Goal: Transaction & Acquisition: Obtain resource

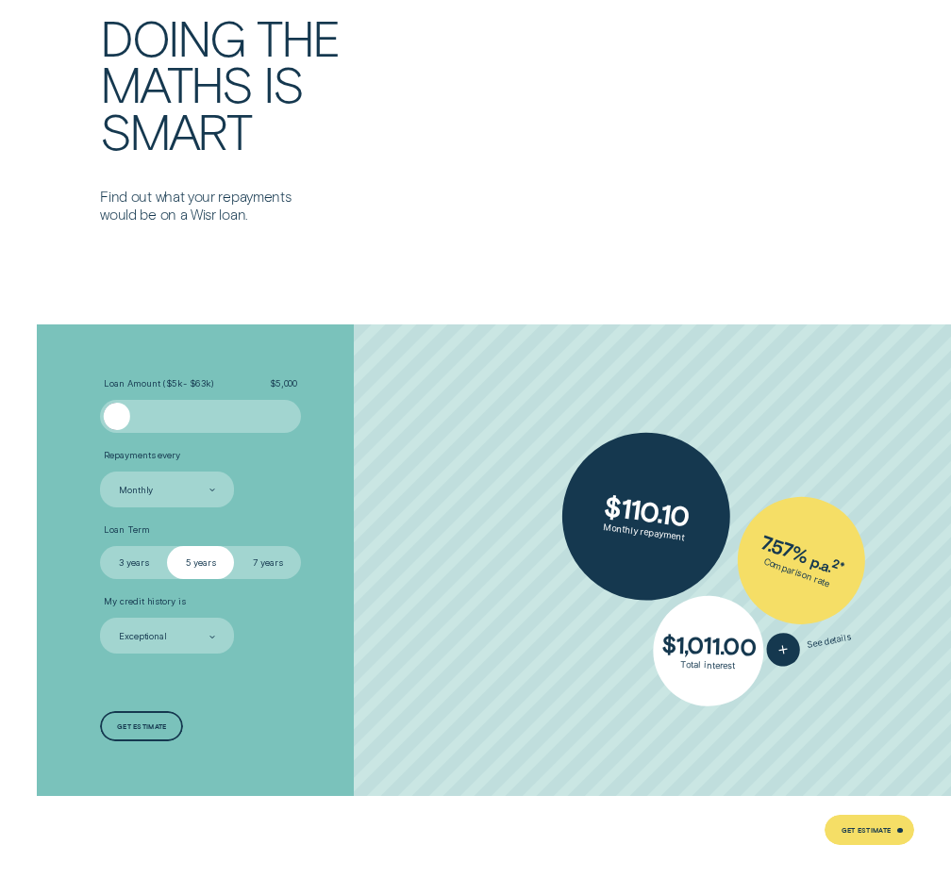
scroll to position [2641, 0]
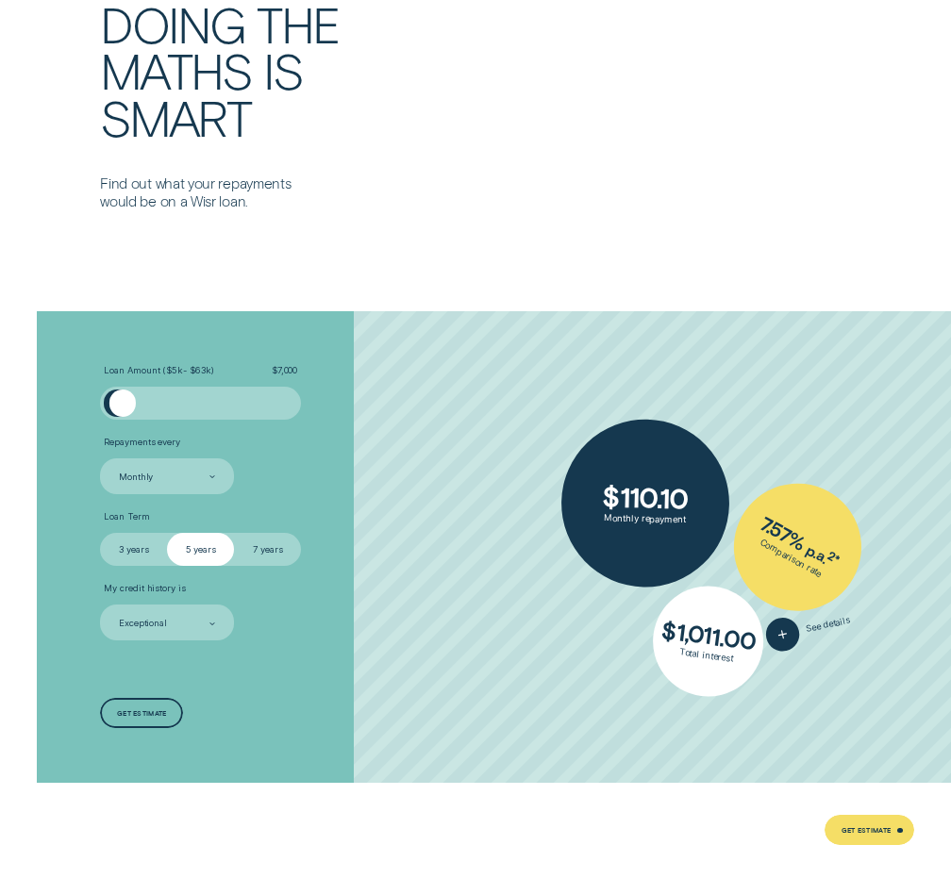
click at [123, 405] on div at bounding box center [122, 403] width 26 height 26
click at [187, 393] on div at bounding box center [201, 403] width 168 height 26
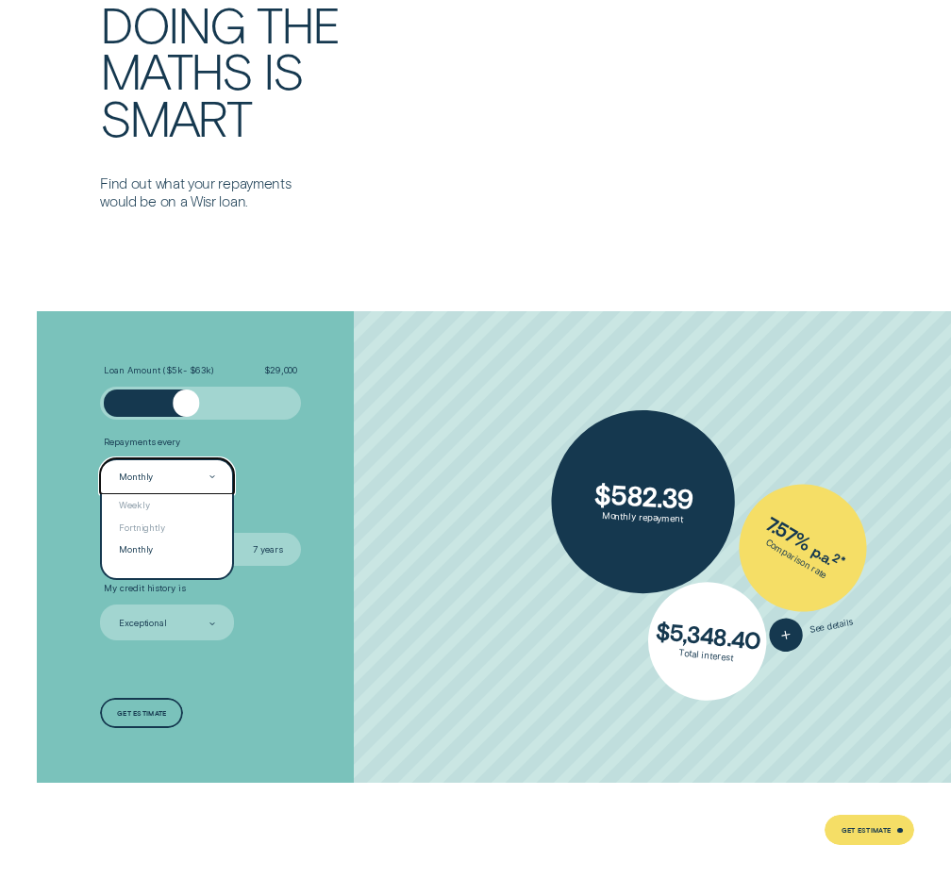
click at [212, 474] on div at bounding box center [212, 477] width 7 height 34
click at [143, 550] on div "Monthly" at bounding box center [166, 550] width 129 height 23
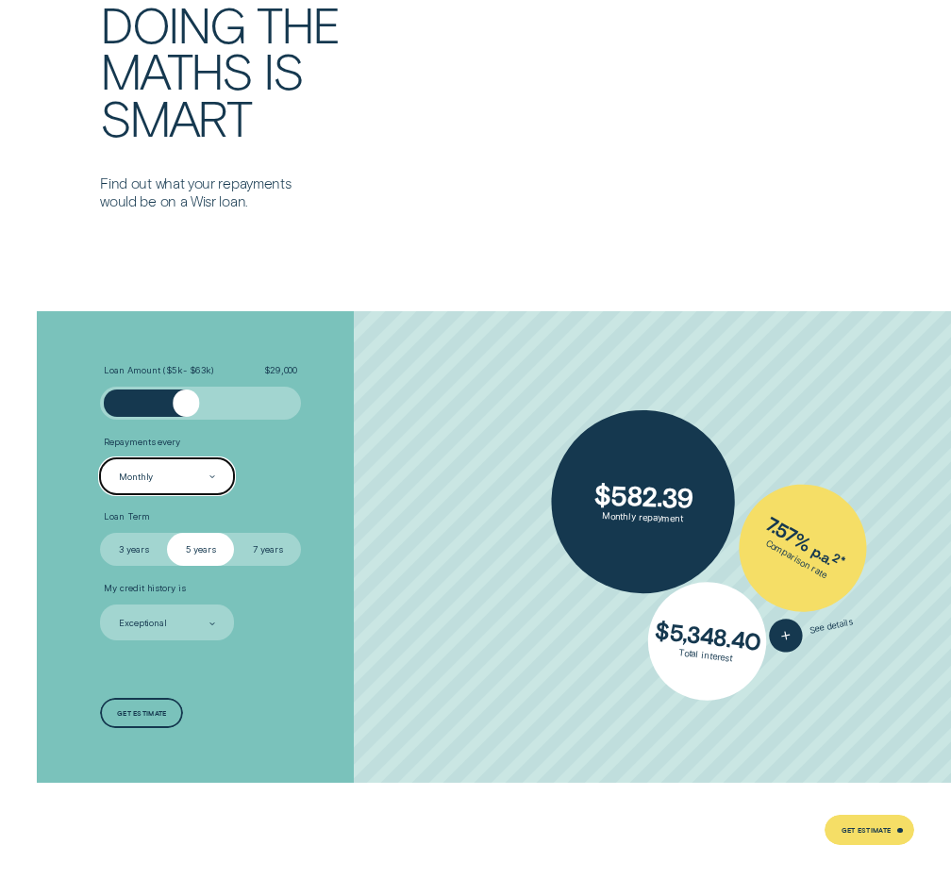
click at [251, 558] on label "7 years" at bounding box center [267, 550] width 67 height 34
click at [234, 533] on input "7 years" at bounding box center [234, 533] width 0 height 0
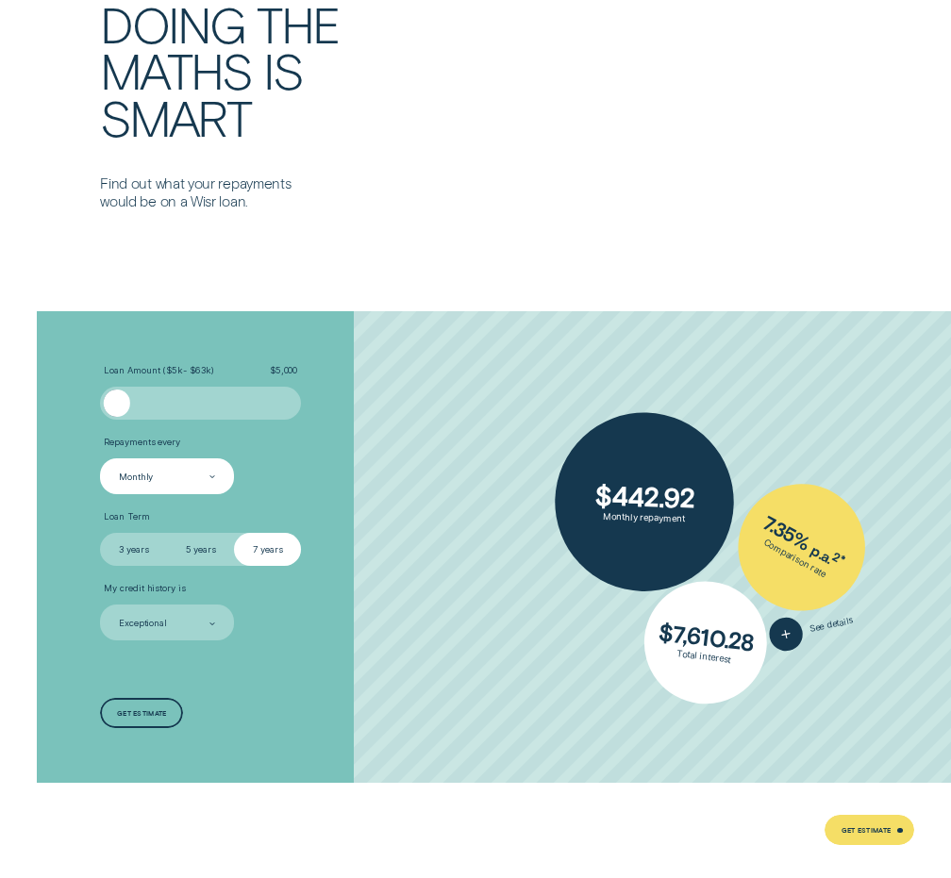
drag, startPoint x: 187, startPoint y: 408, endPoint x: 85, endPoint y: 420, distance: 102.6
click at [85, 420] on div "Loan Amount ( $5k - $63k ) $ 5,000 Repayments every Monthly Loan Term Select Lo…" at bounding box center [475, 547] width 889 height 473
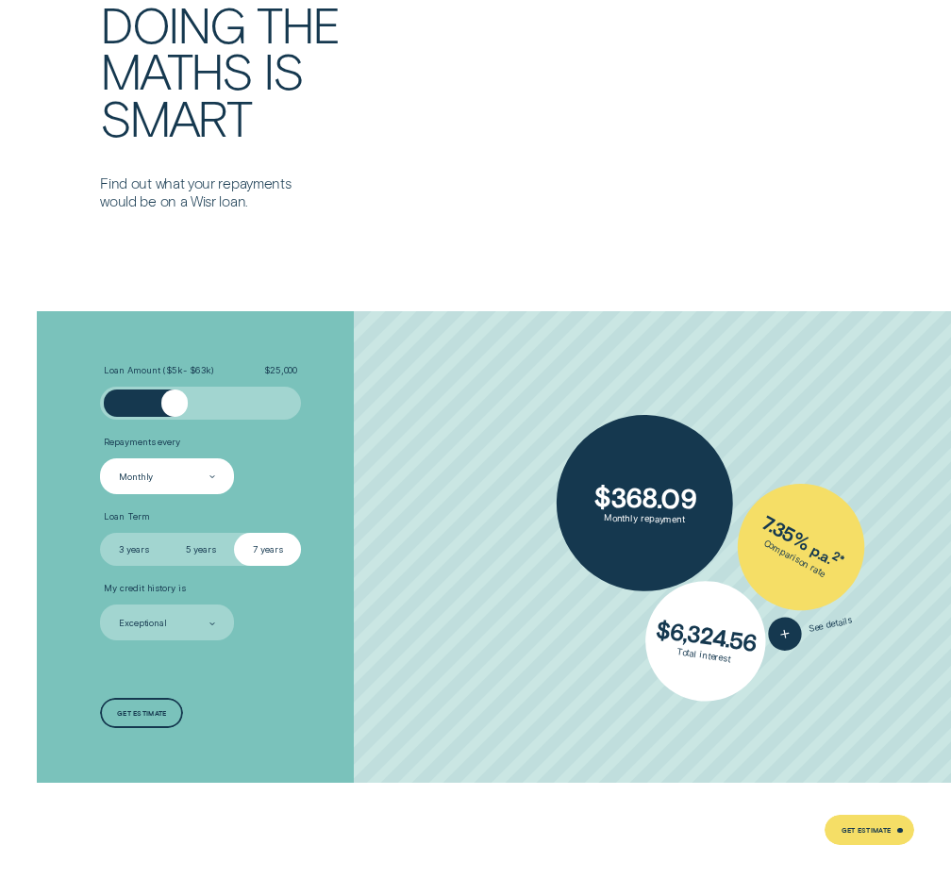
drag, startPoint x: 122, startPoint y: 403, endPoint x: 175, endPoint y: 421, distance: 55.8
click at [175, 421] on ul "Loan Amount ( $5k - $63k ) $ 25,000 Repayments every Monthly Loan Term Select L…" at bounding box center [253, 503] width 307 height 276
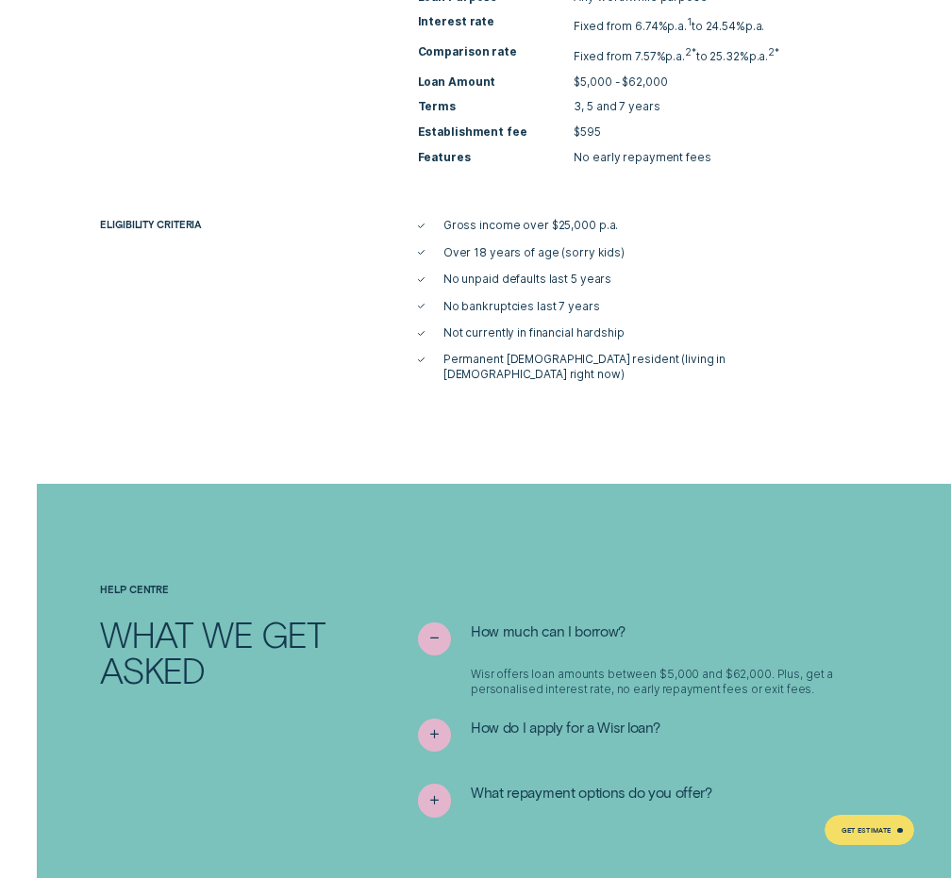
scroll to position [5377, 0]
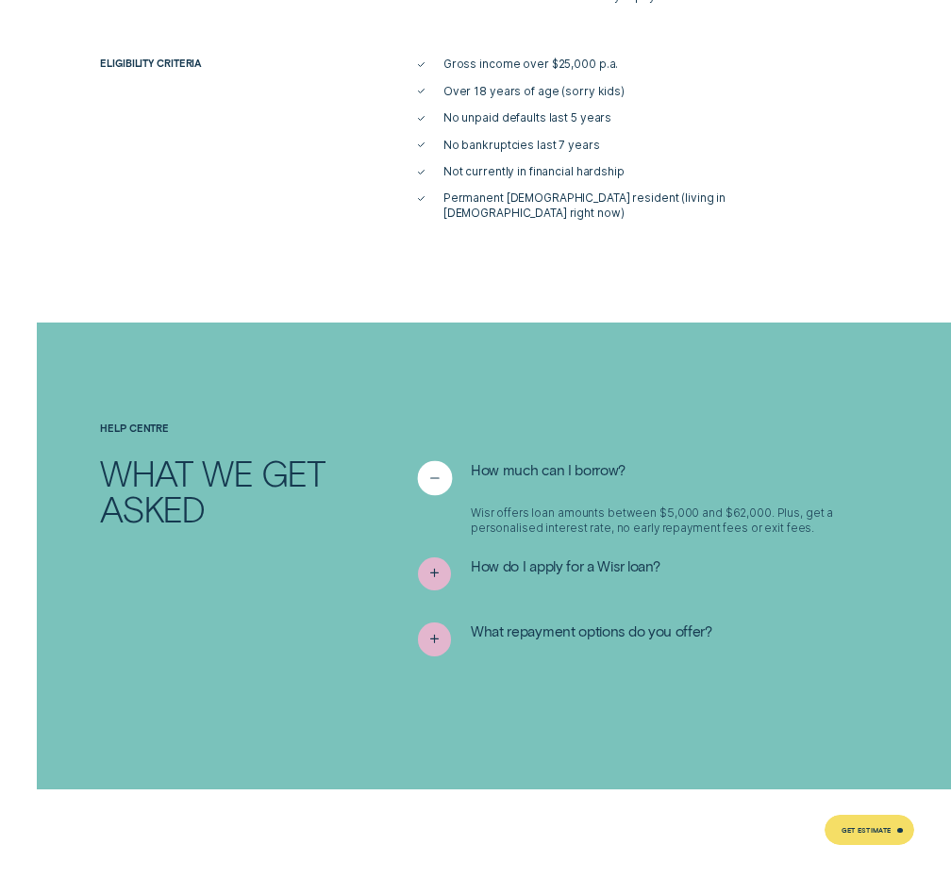
click at [438, 463] on icon "See less" at bounding box center [433, 477] width 17 height 29
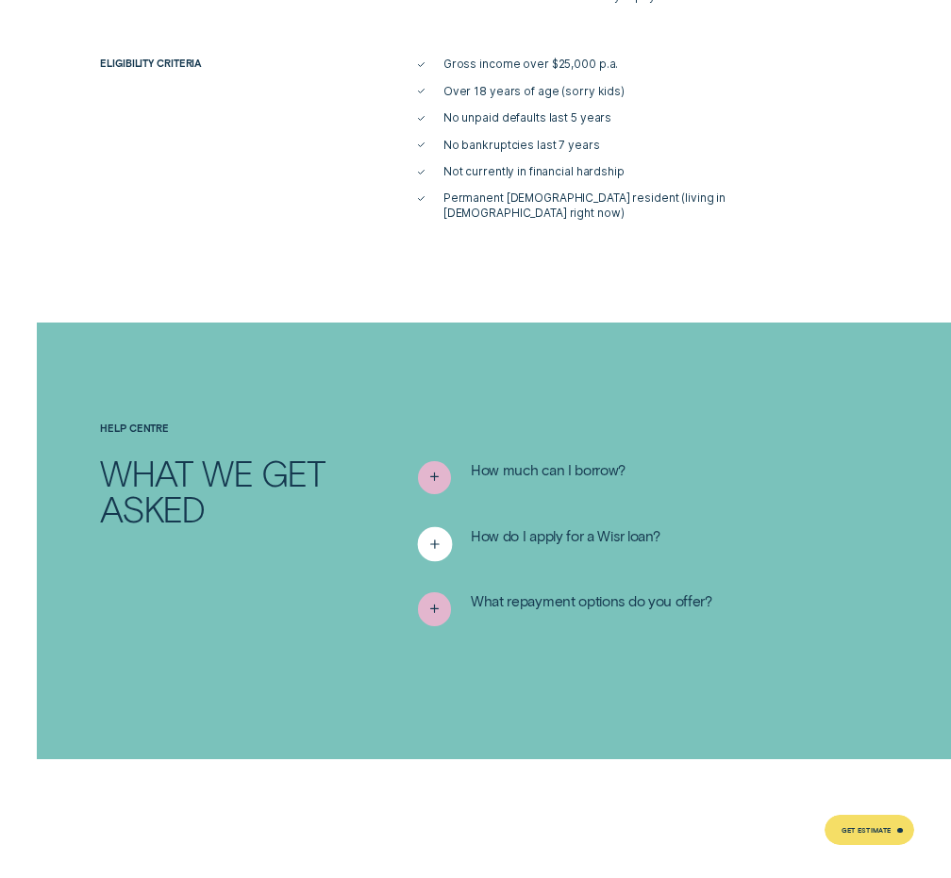
click at [437, 529] on icon "See more" at bounding box center [433, 543] width 17 height 29
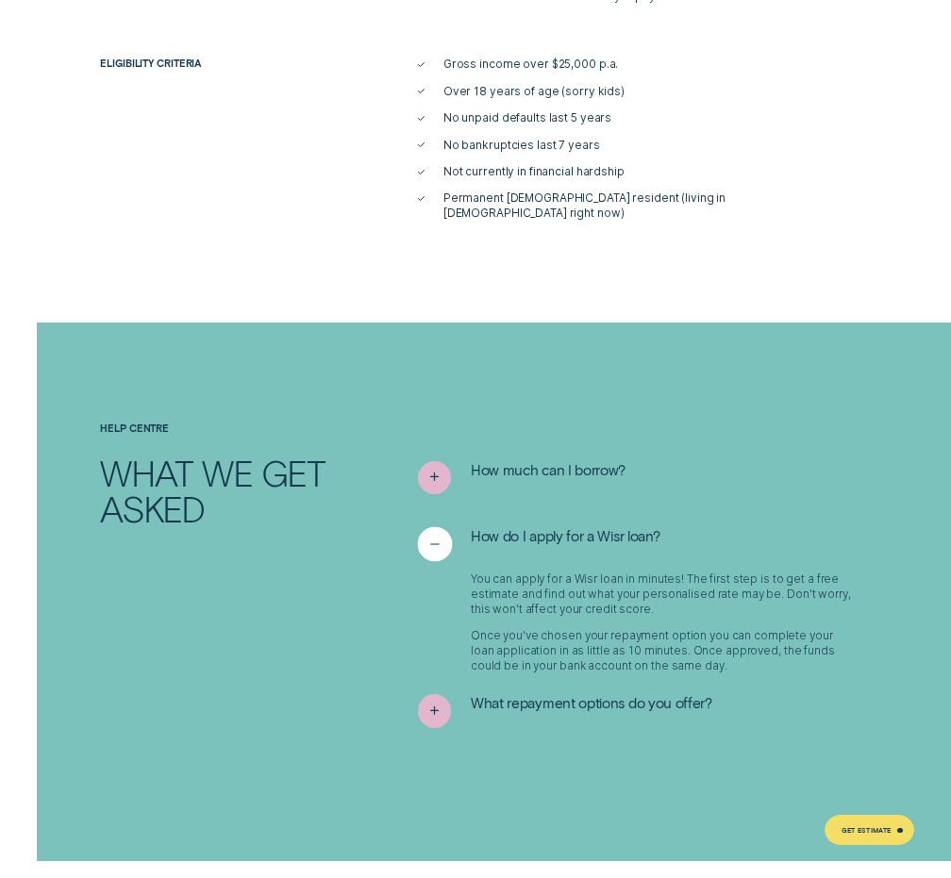
click at [438, 529] on icon "See less" at bounding box center [433, 543] width 17 height 29
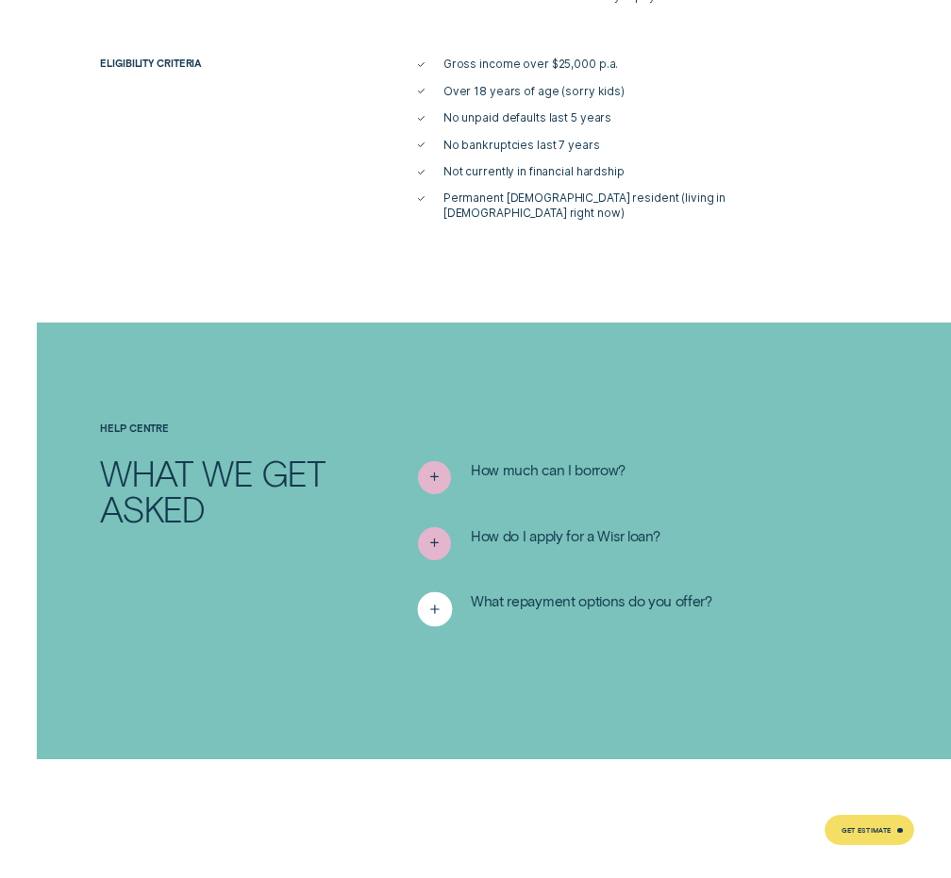
click at [434, 595] on icon "See more" at bounding box center [433, 609] width 17 height 29
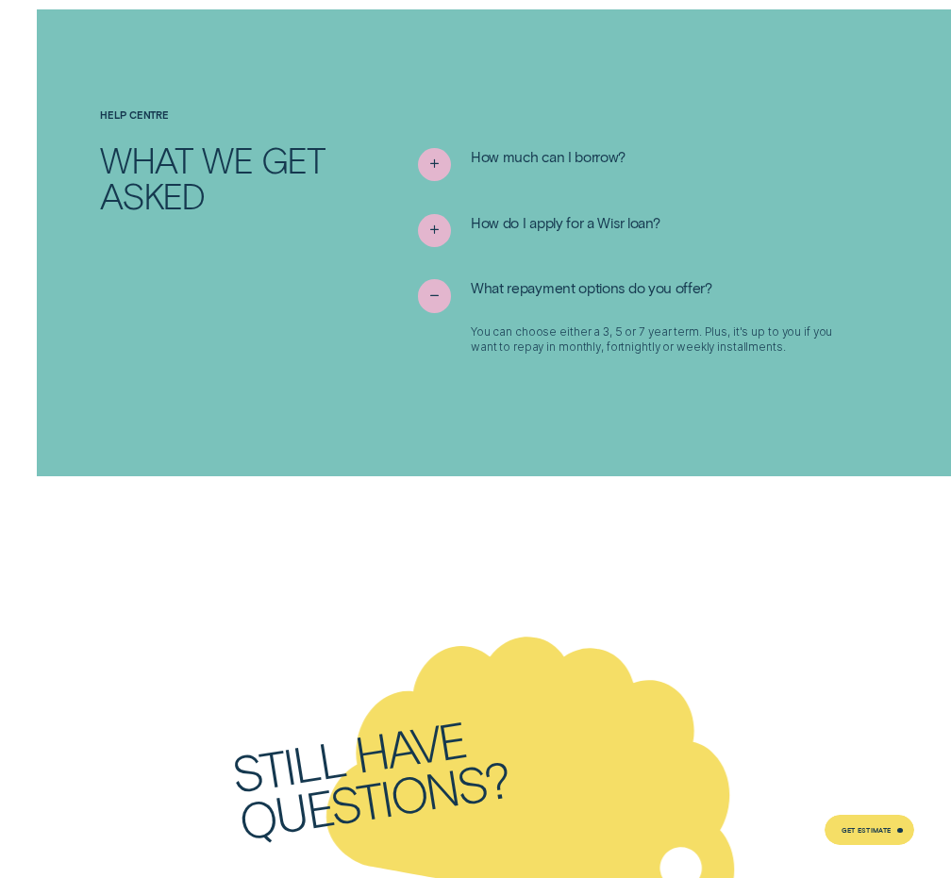
scroll to position [5660, 0]
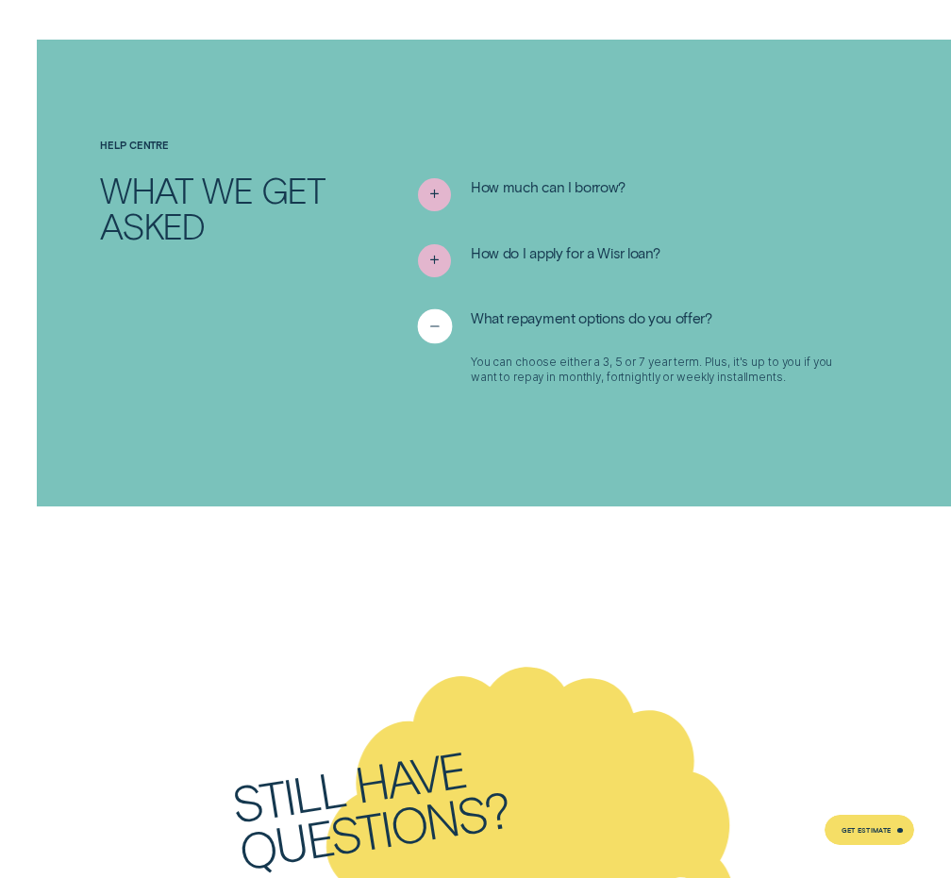
click at [431, 326] on line "See less" at bounding box center [434, 326] width 8 height 0
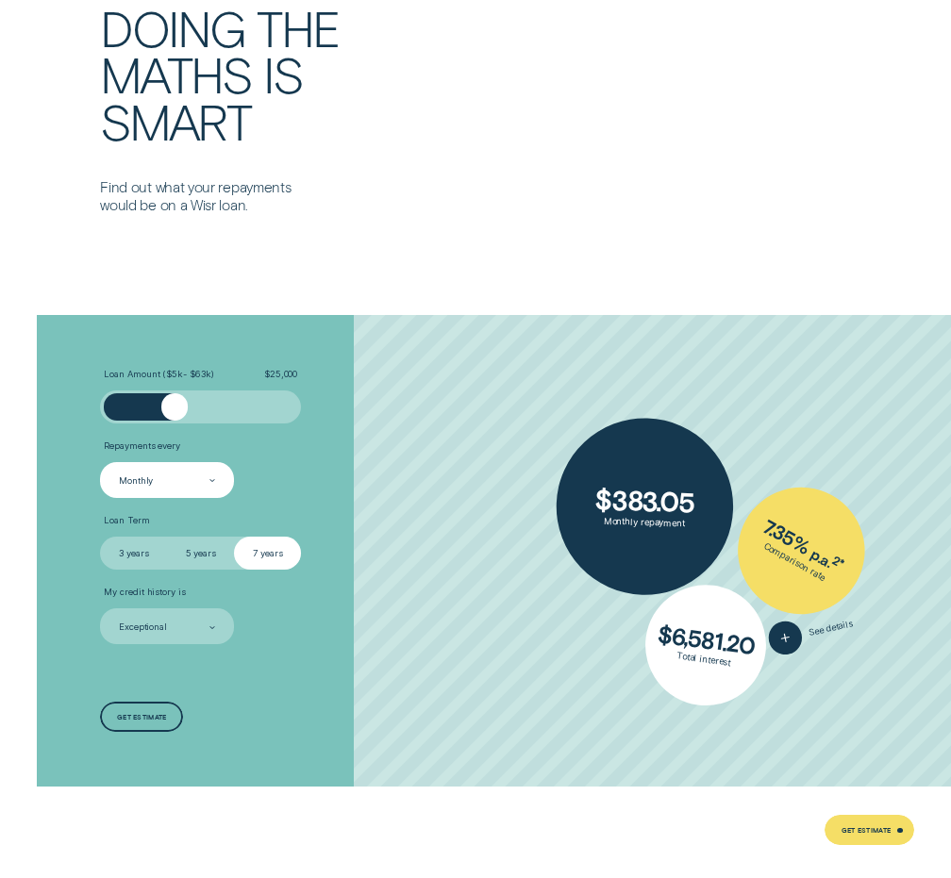
scroll to position [2641, 0]
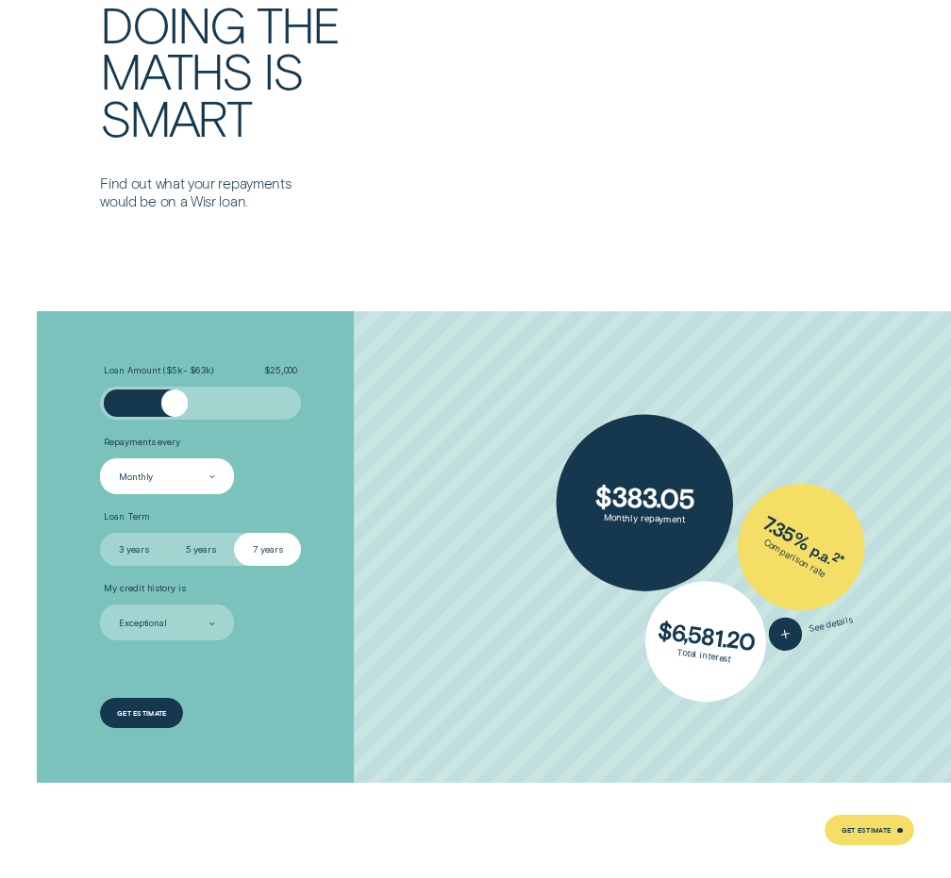
click at [155, 710] on div "Get estimate" at bounding box center [141, 713] width 49 height 6
